Goal: Transaction & Acquisition: Purchase product/service

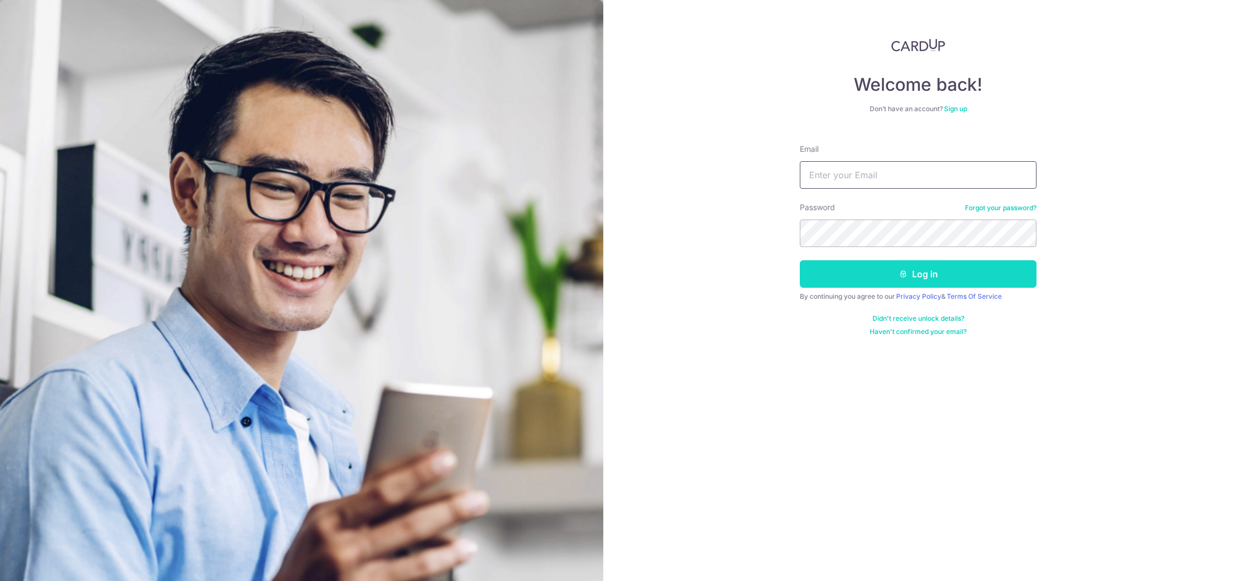
type input "hello@wearbums.com"
click at [887, 273] on button "Log in" at bounding box center [918, 274] width 237 height 28
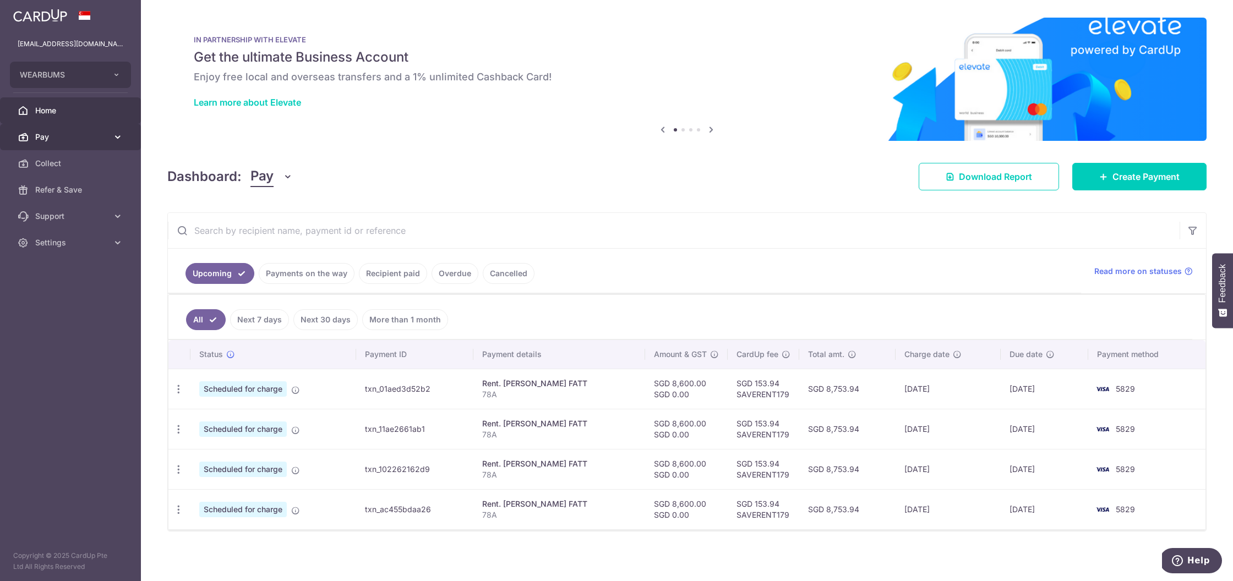
click at [93, 144] on link "Pay" at bounding box center [70, 137] width 141 height 26
click at [95, 157] on link "Payments" at bounding box center [70, 163] width 141 height 26
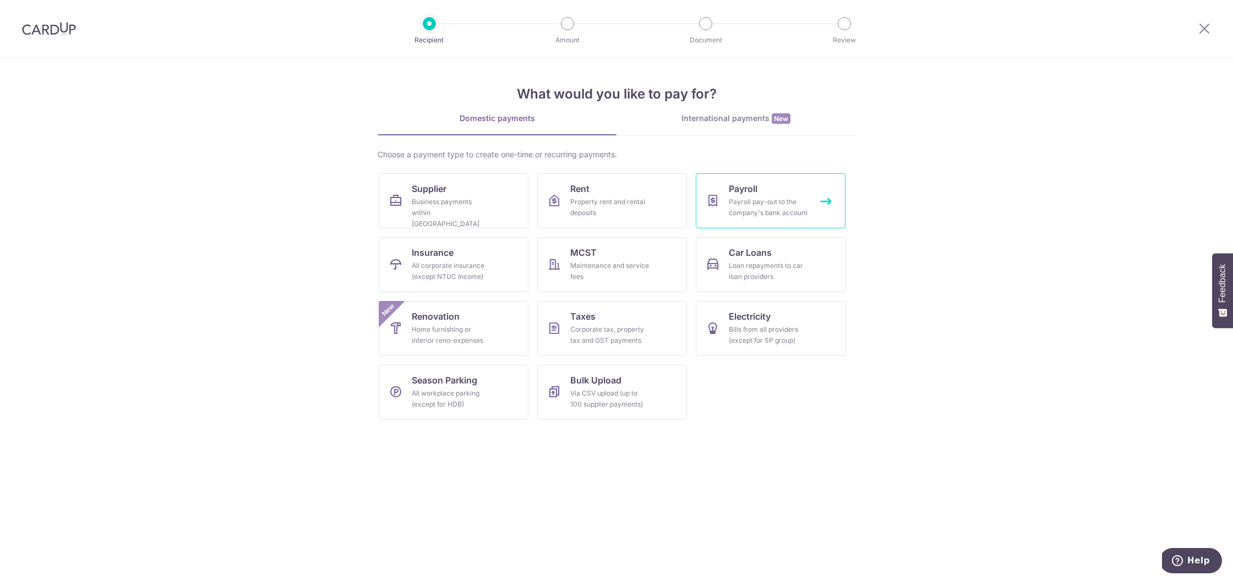
click at [822, 197] on link "Payroll Payroll pay-out to the company's bank account" at bounding box center [771, 200] width 150 height 55
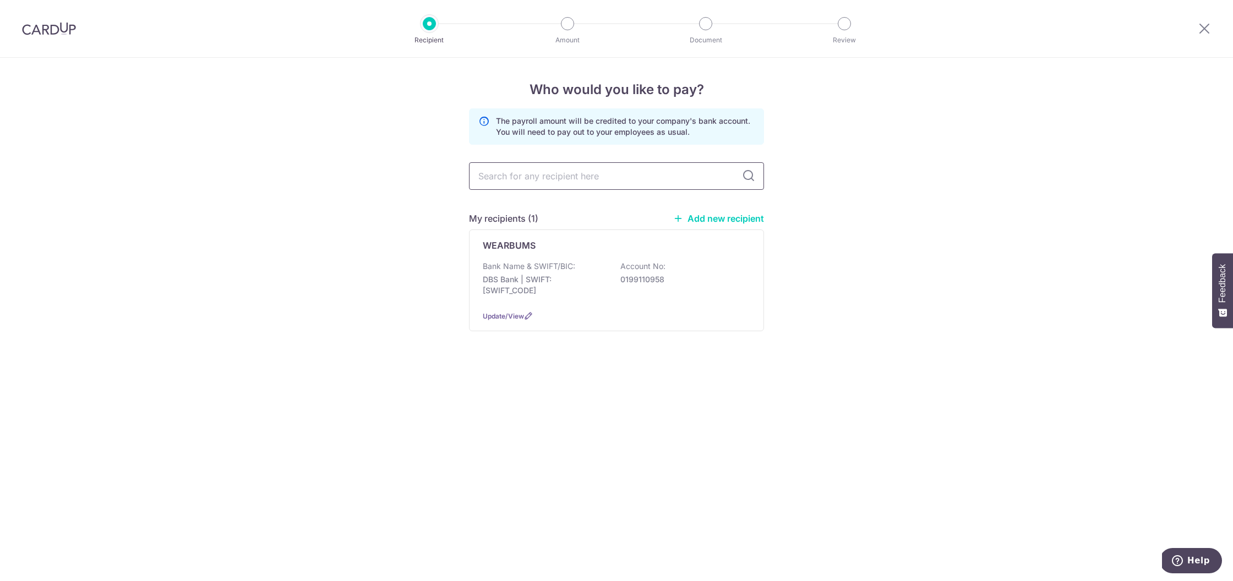
click at [621, 172] on input "text" at bounding box center [616, 176] width 295 height 28
click at [721, 214] on link "Add new recipient" at bounding box center [718, 218] width 91 height 11
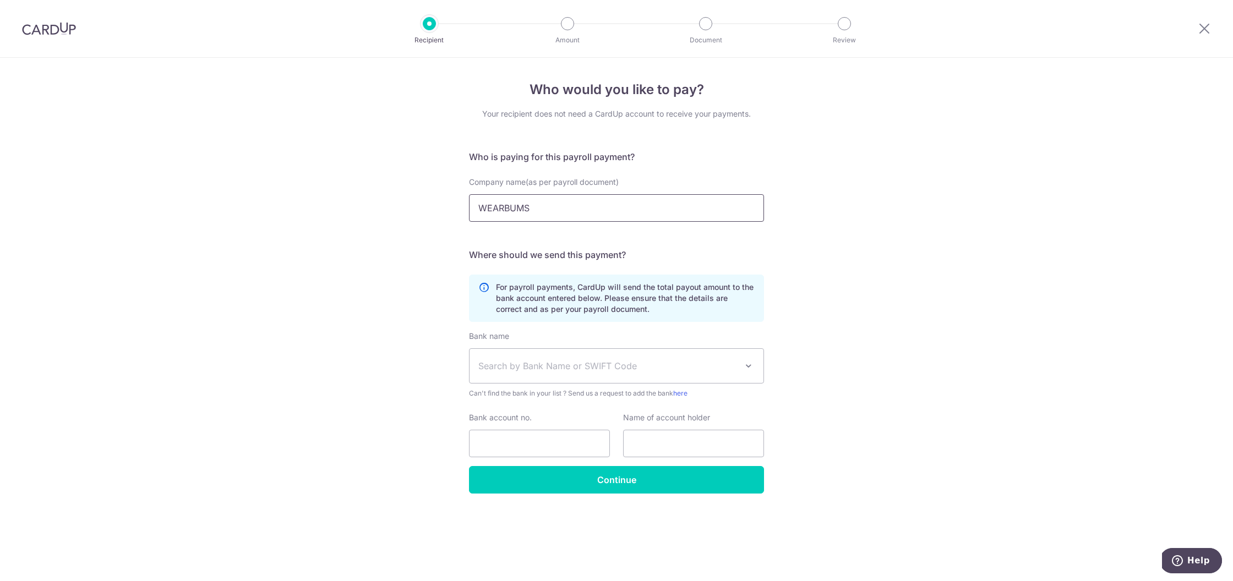
drag, startPoint x: 554, startPoint y: 208, endPoint x: 436, endPoint y: 205, distance: 118.4
click at [436, 205] on div "Who would you like to pay? Your recipient does not need a CardUp account to rec…" at bounding box center [616, 320] width 1233 height 524
type input "Mustika amira"
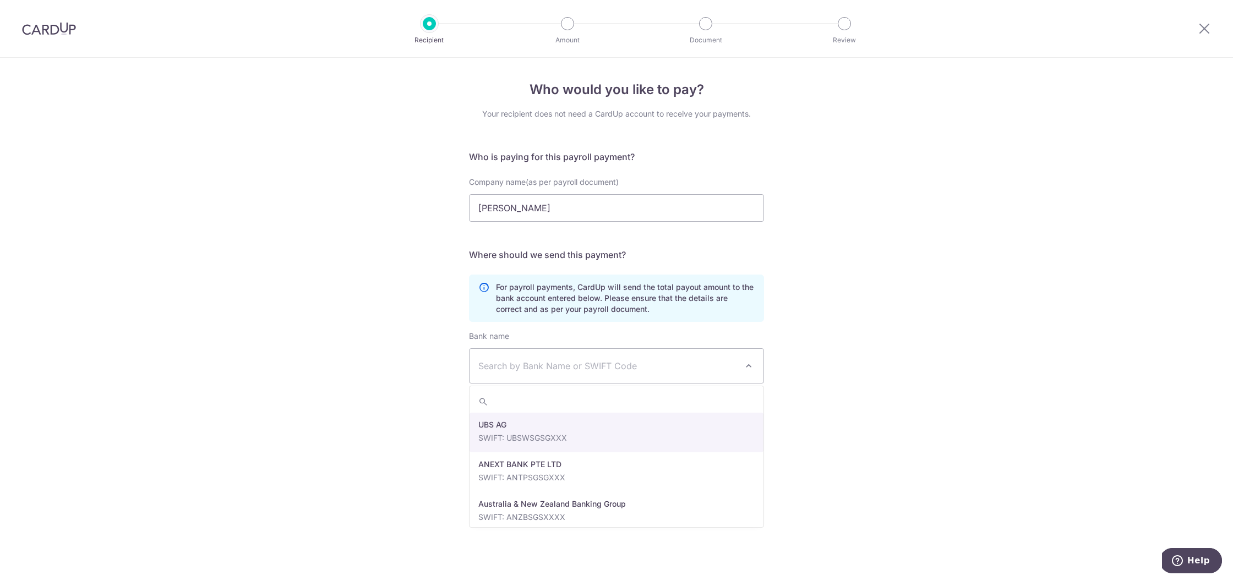
click at [509, 355] on span "Search by Bank Name or SWIFT Code" at bounding box center [617, 366] width 294 height 34
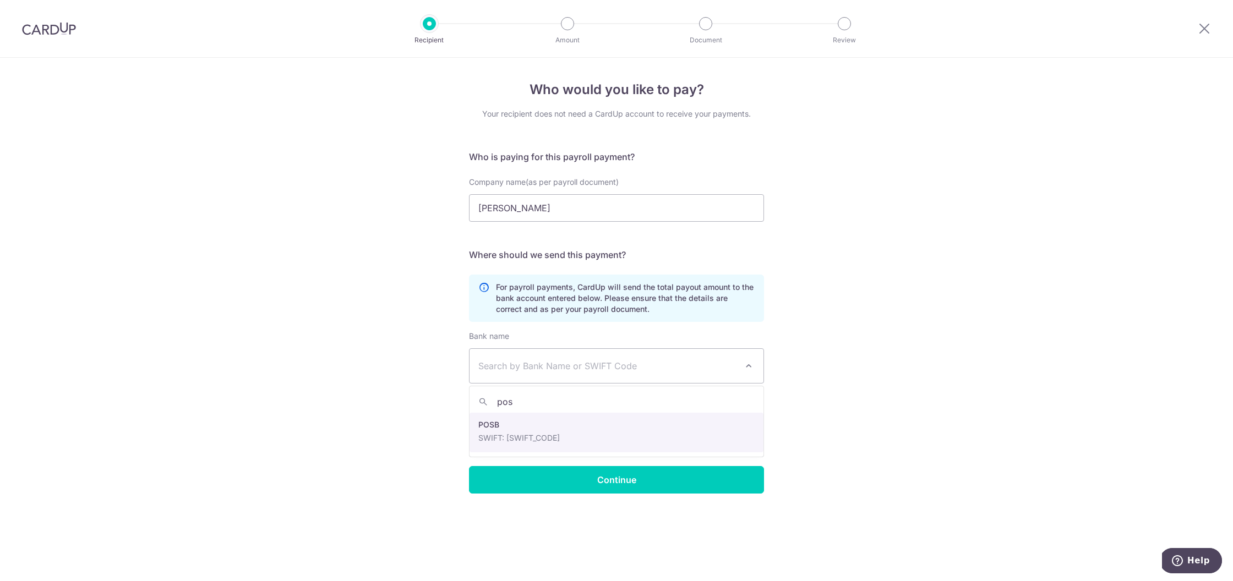
type input "pos"
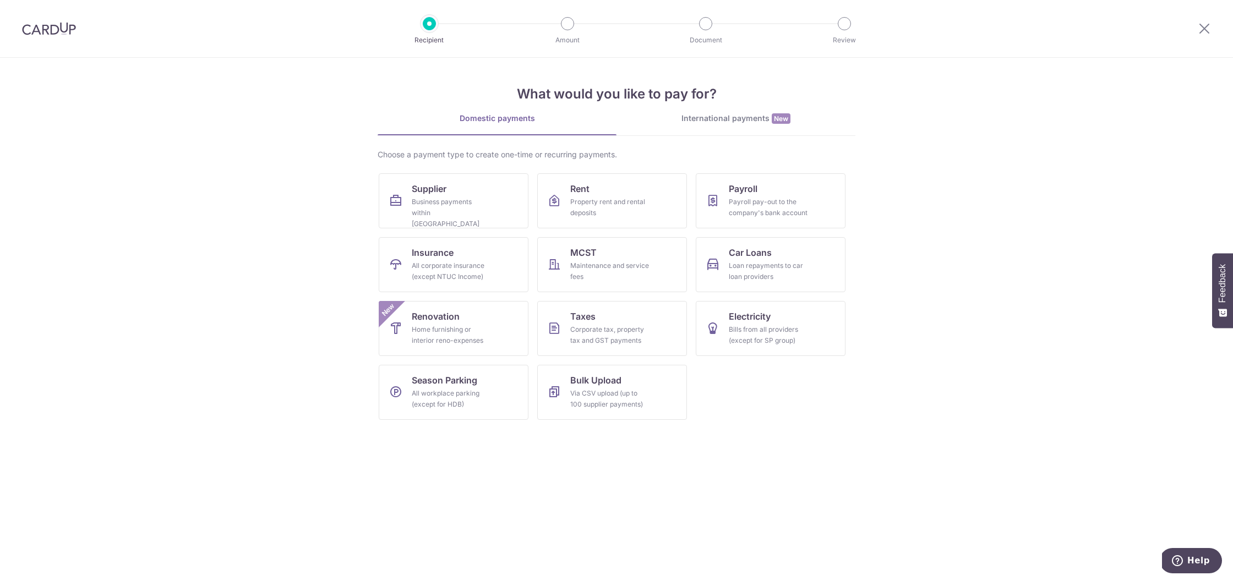
click at [715, 126] on link "International payments New" at bounding box center [736, 124] width 239 height 23
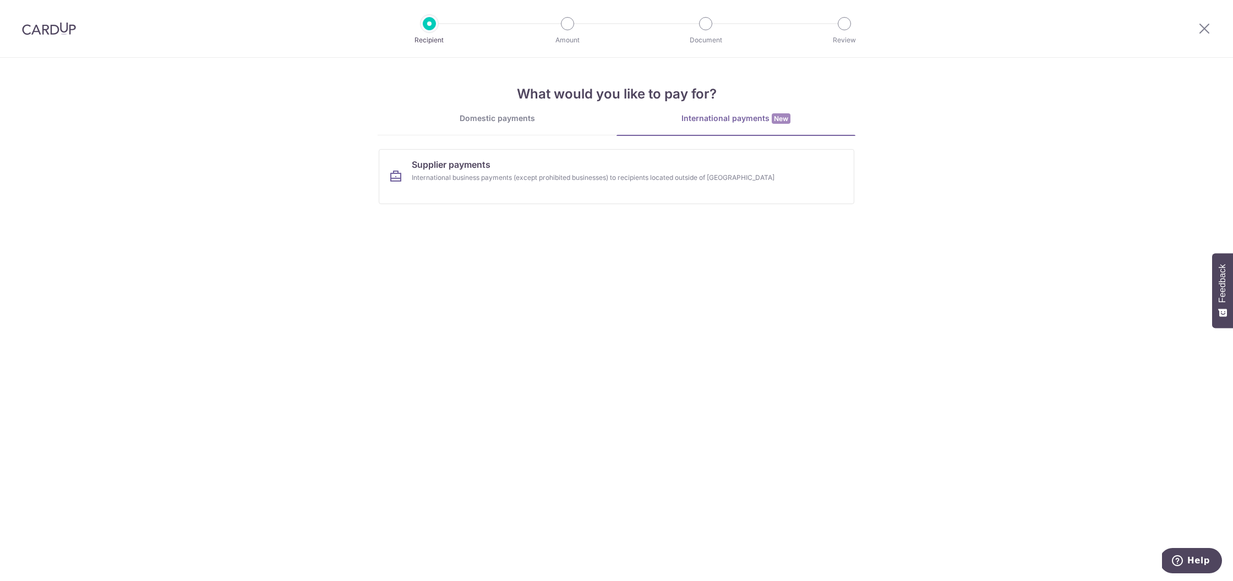
click at [529, 119] on div "Domestic payments" at bounding box center [497, 118] width 239 height 11
